Goal: Information Seeking & Learning: Find specific fact

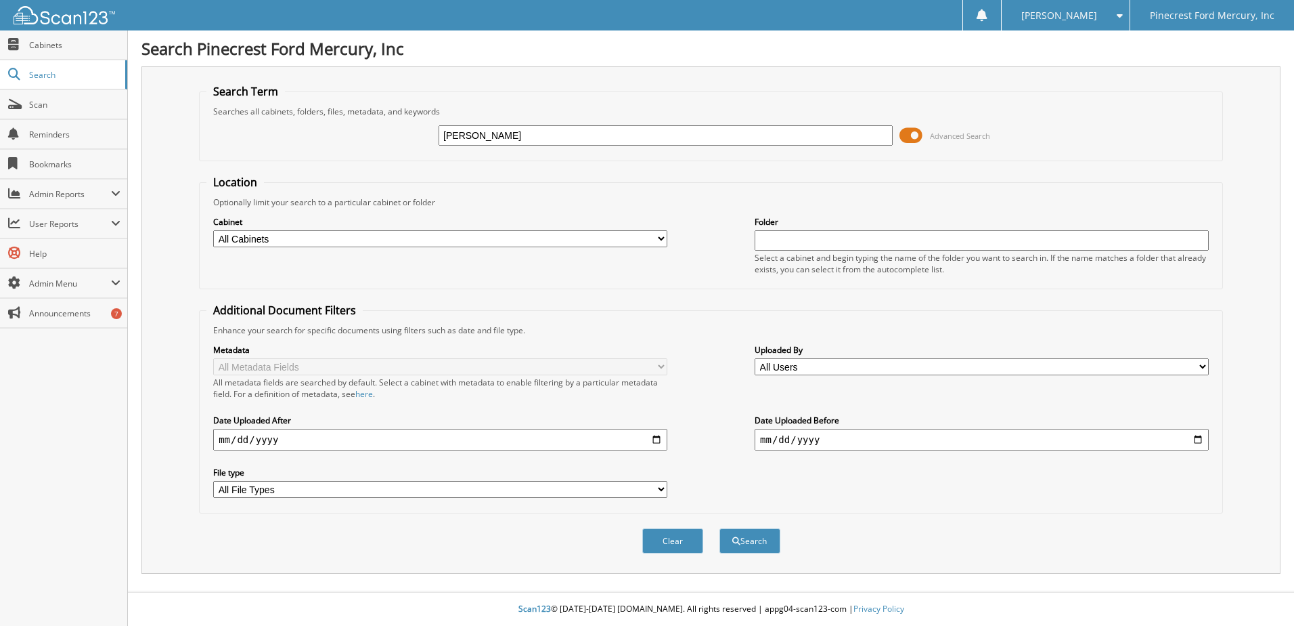
type input "[PERSON_NAME]"
click at [720, 528] on button "Search" at bounding box center [750, 540] width 61 height 25
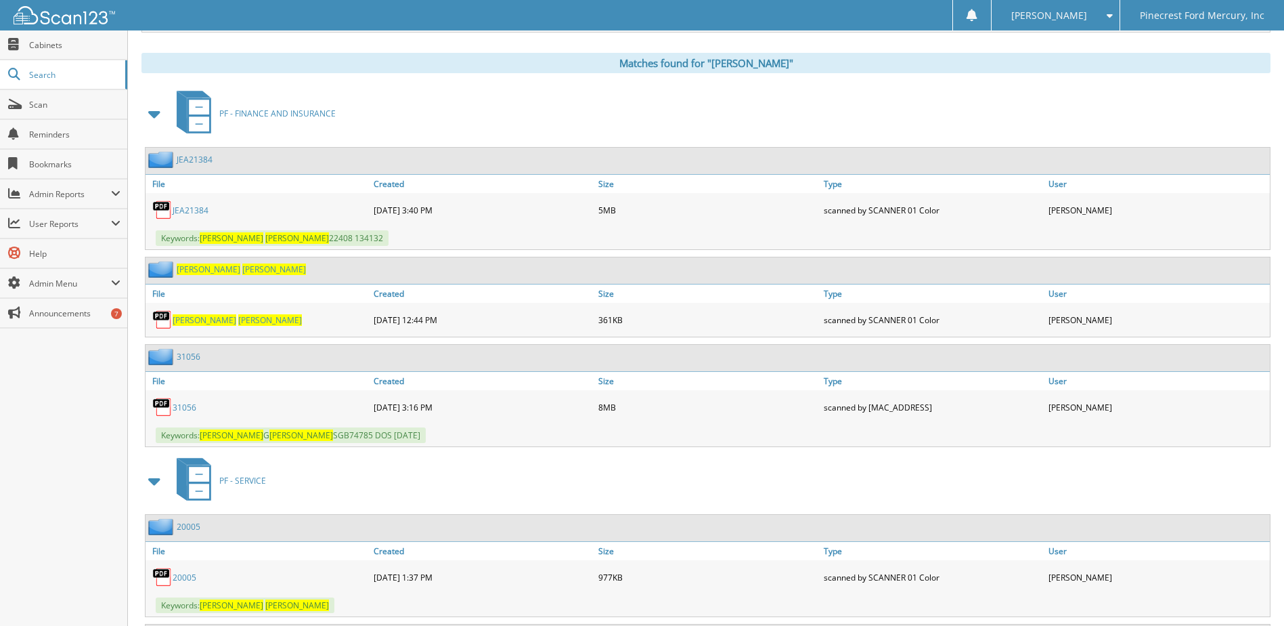
scroll to position [542, 0]
click at [184, 411] on link "31056" at bounding box center [185, 407] width 24 height 12
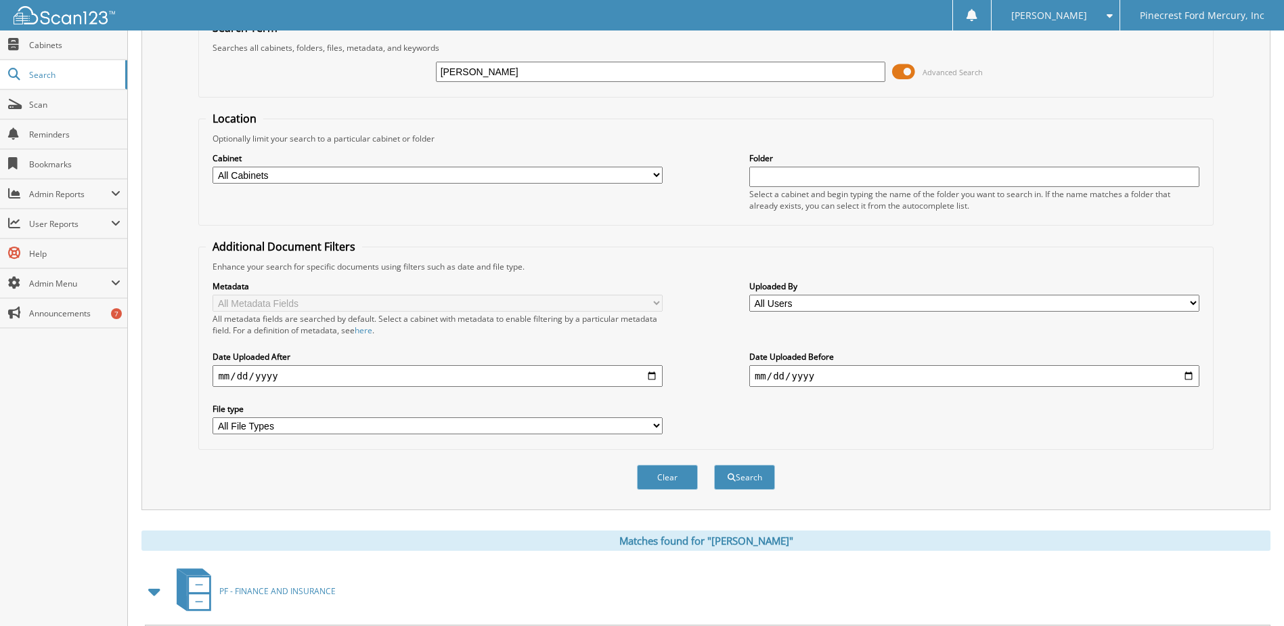
scroll to position [0, 0]
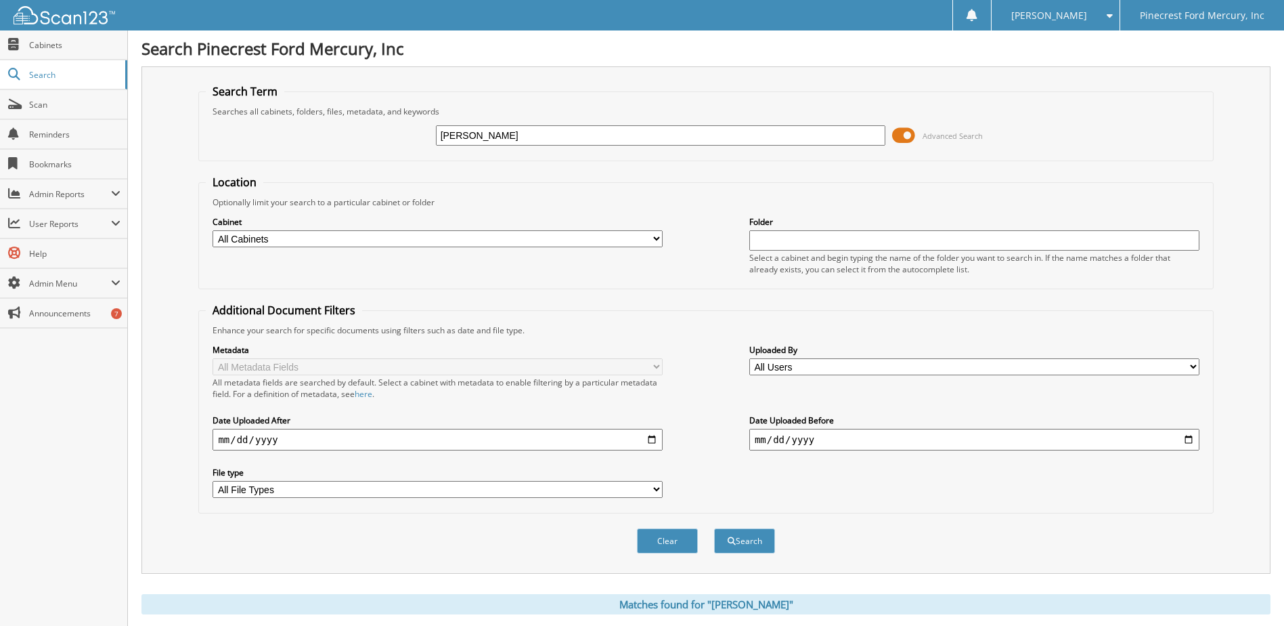
click at [676, 382] on div "Metadata All Metadata Fields All metadata fields are searched by default. Selec…" at bounding box center [706, 421] width 1000 height 170
click at [939, 199] on div "Optionally limit your search to a particular cabinet or folder" at bounding box center [706, 202] width 1000 height 12
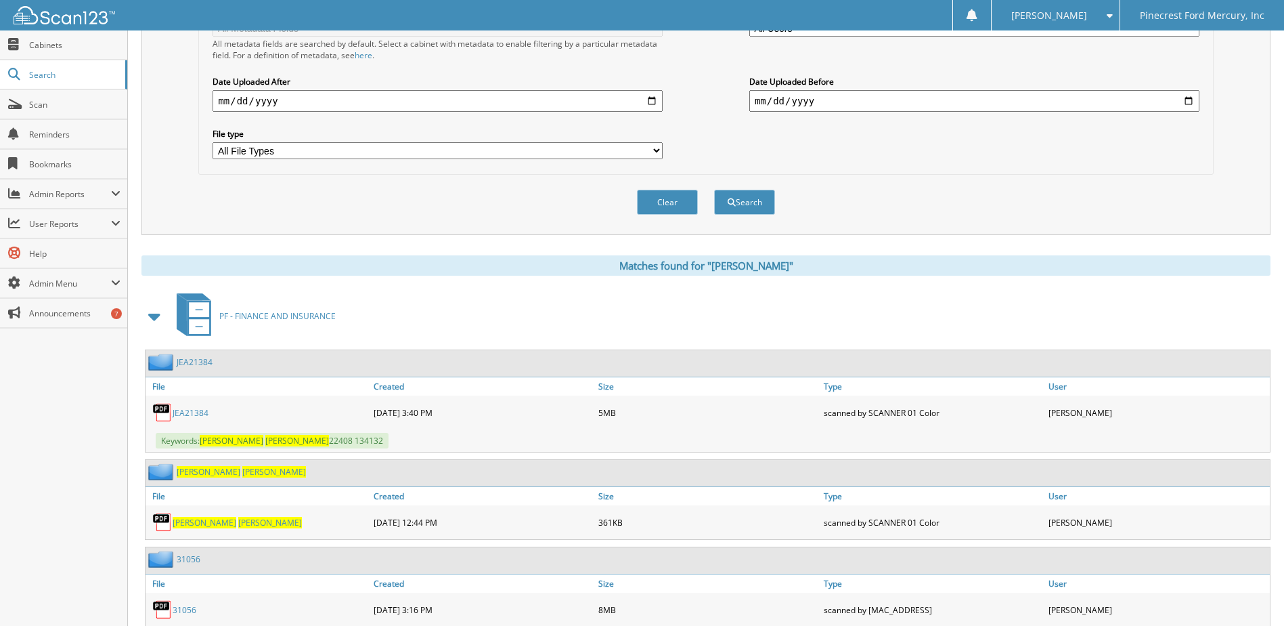
scroll to position [542, 0]
